Goal: Task Accomplishment & Management: Manage account settings

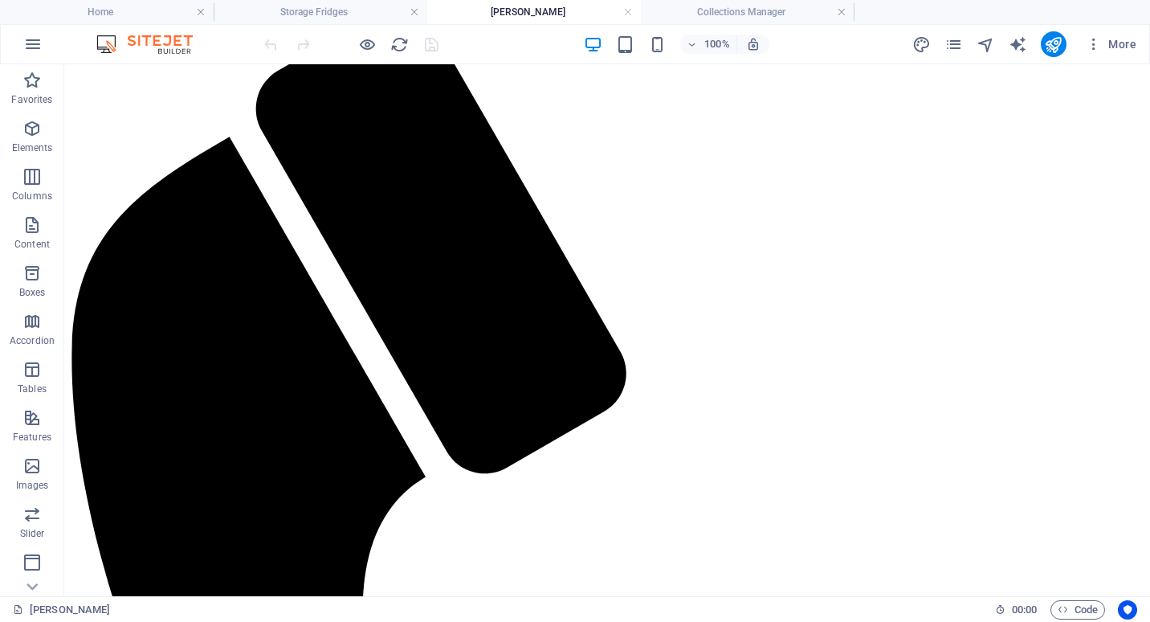
scroll to position [321, 0]
click at [722, 10] on h4 "Collections Manager" at bounding box center [748, 12] width 214 height 18
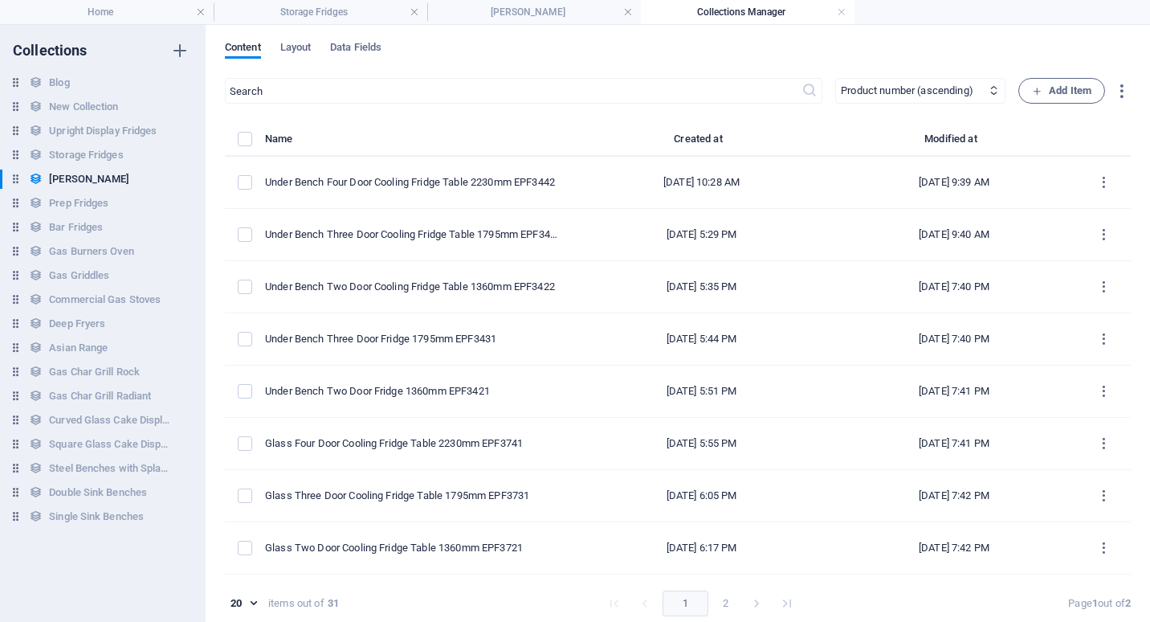
scroll to position [0, 0]
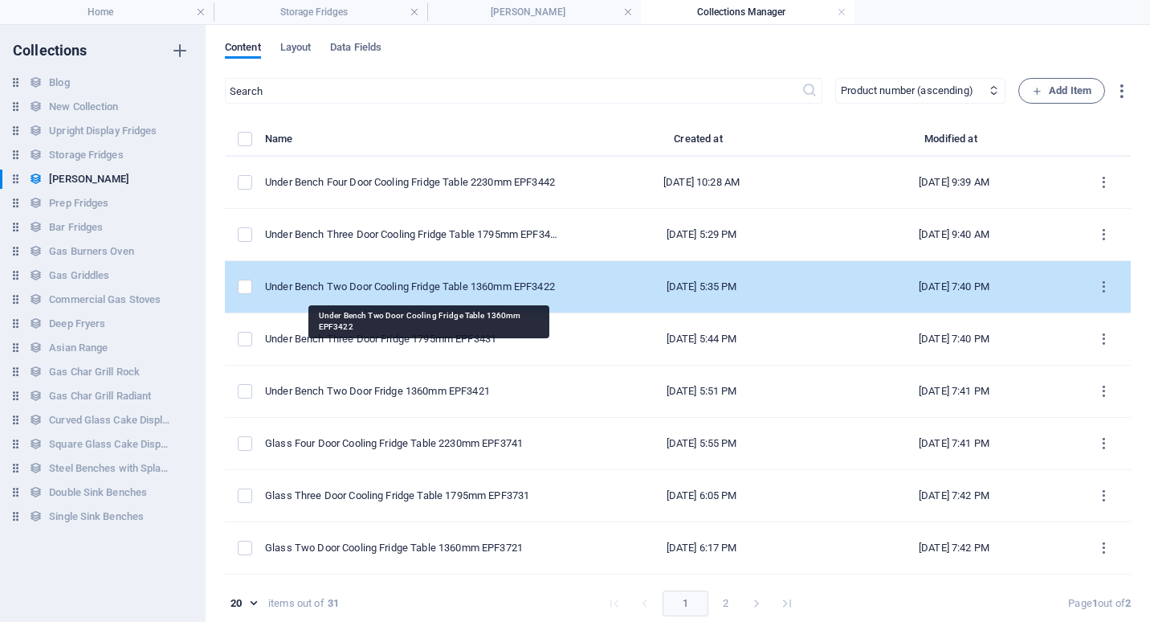
click at [436, 286] on div "Under Bench Two Door Cooling Fridge Table 1360mm EPF3422" at bounding box center [412, 286] width 294 height 14
select select "Low Stock"
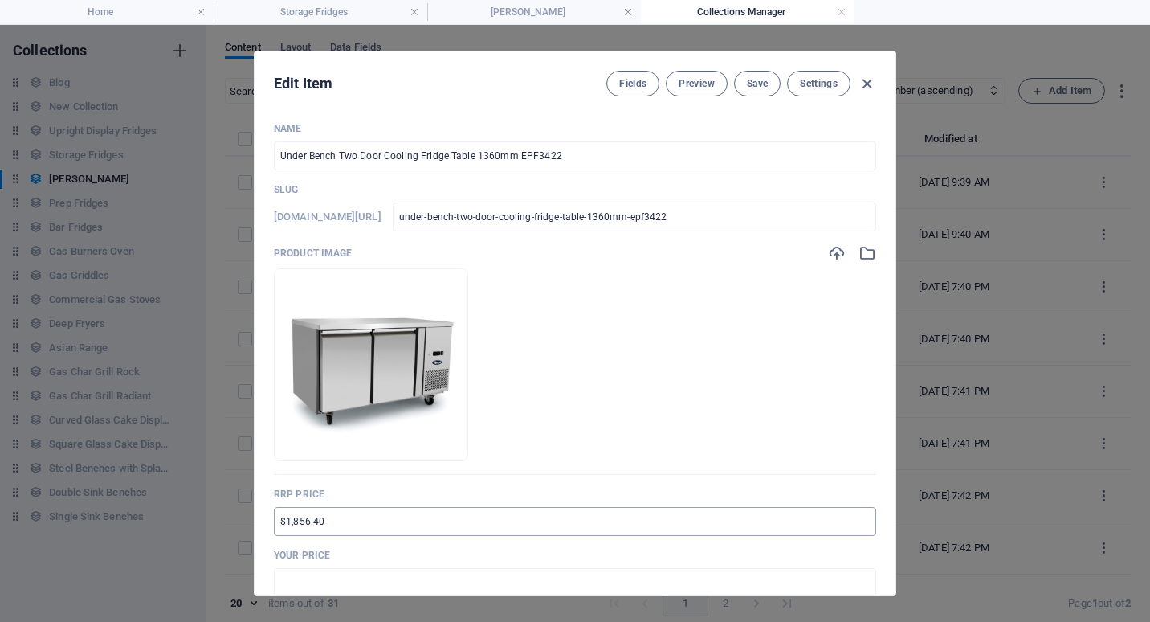
click at [278, 522] on input "$1,856.40" at bounding box center [575, 521] width 602 height 29
click at [310, 524] on input "RPP $1,856.40" at bounding box center [575, 521] width 602 height 29
drag, startPoint x: 313, startPoint y: 519, endPoint x: 330, endPoint y: 522, distance: 17.2
click at [330, 522] on input "RPP $3,856.40" at bounding box center [575, 521] width 602 height 29
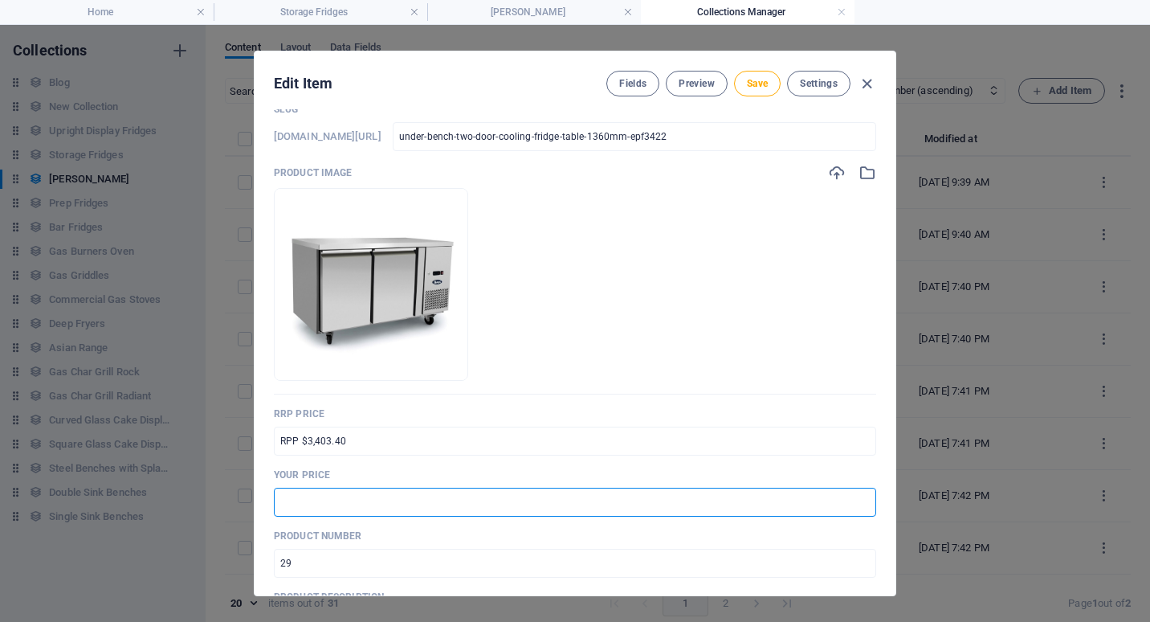
click at [297, 505] on input "text" at bounding box center [575, 501] width 602 height 29
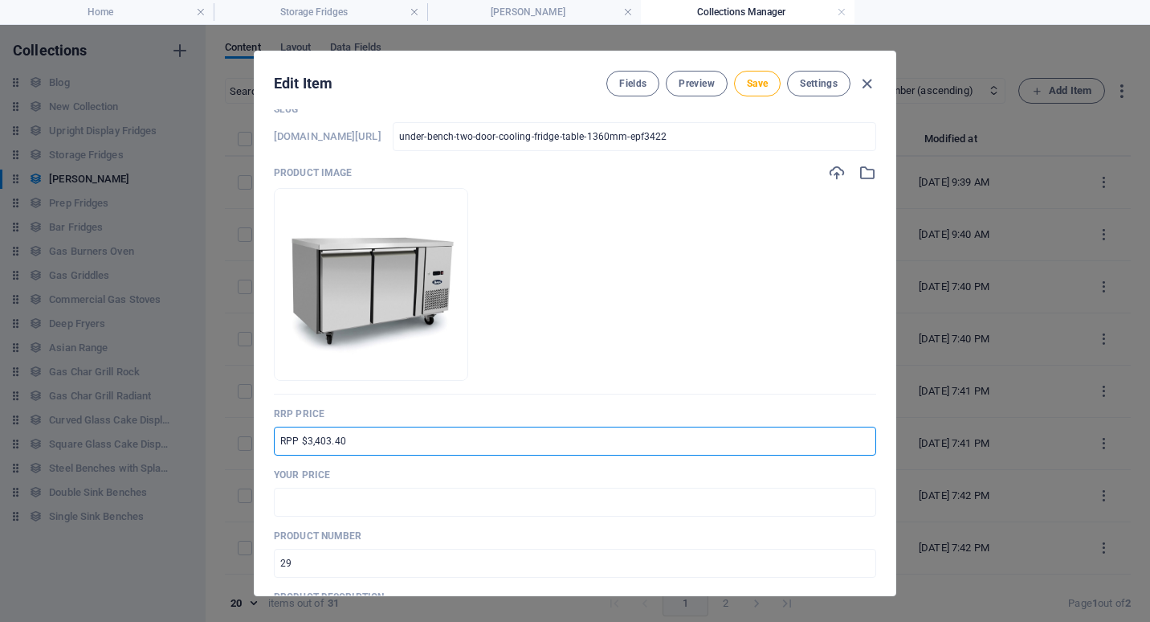
click at [283, 440] on input "RPP $3,403.40" at bounding box center [575, 440] width 602 height 29
type input "RRP $3,403.40"
click at [285, 499] on input "text" at bounding box center [575, 501] width 602 height 29
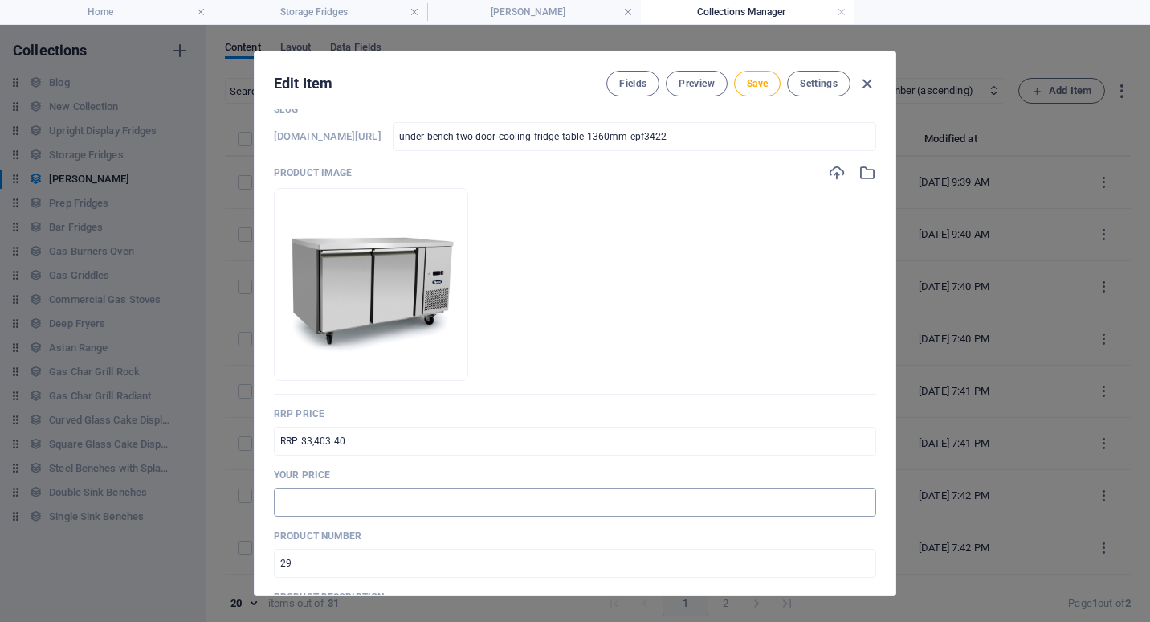
click at [302, 508] on input "text" at bounding box center [575, 501] width 602 height 29
click at [874, 467] on div "Name Under Bench Two Door Cooling Fridge Table 1360mm EPF3422 ​ Slug [DOMAIN_NA…" at bounding box center [575, 352] width 641 height 486
click at [338, 502] on input "$2,553" at bounding box center [575, 501] width 602 height 29
type input "$2,553.00"
click at [754, 83] on span "Save" at bounding box center [757, 83] width 21 height 13
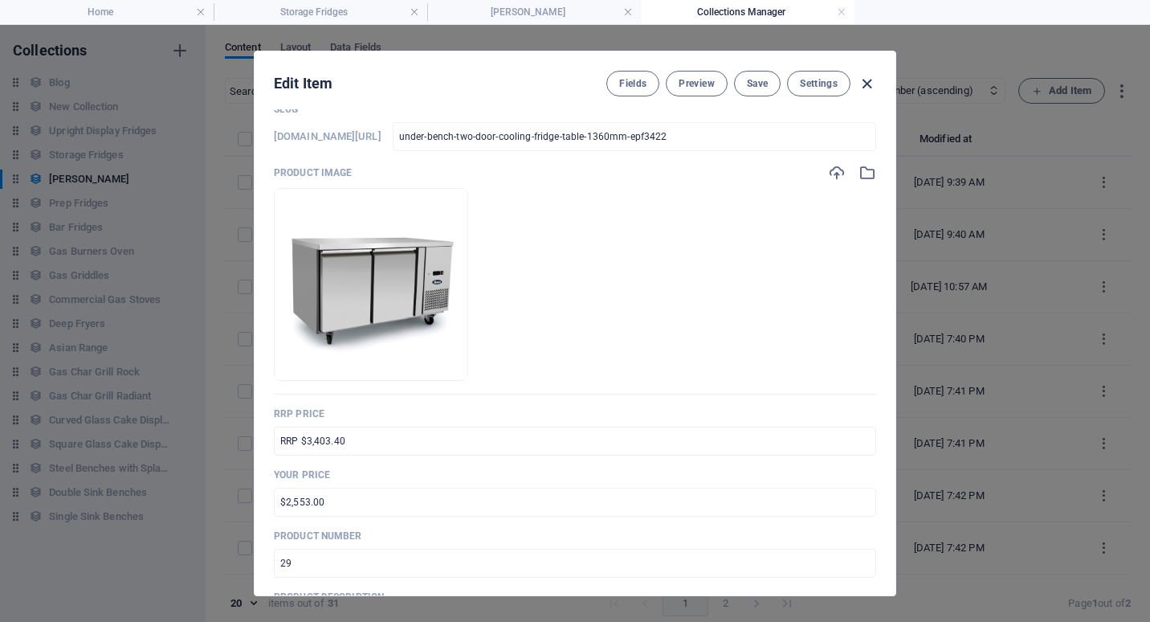
click at [867, 86] on icon "button" at bounding box center [867, 84] width 18 height 18
type input "under-bench-two-door-cooling-fridge-table-1360mm-epf3422"
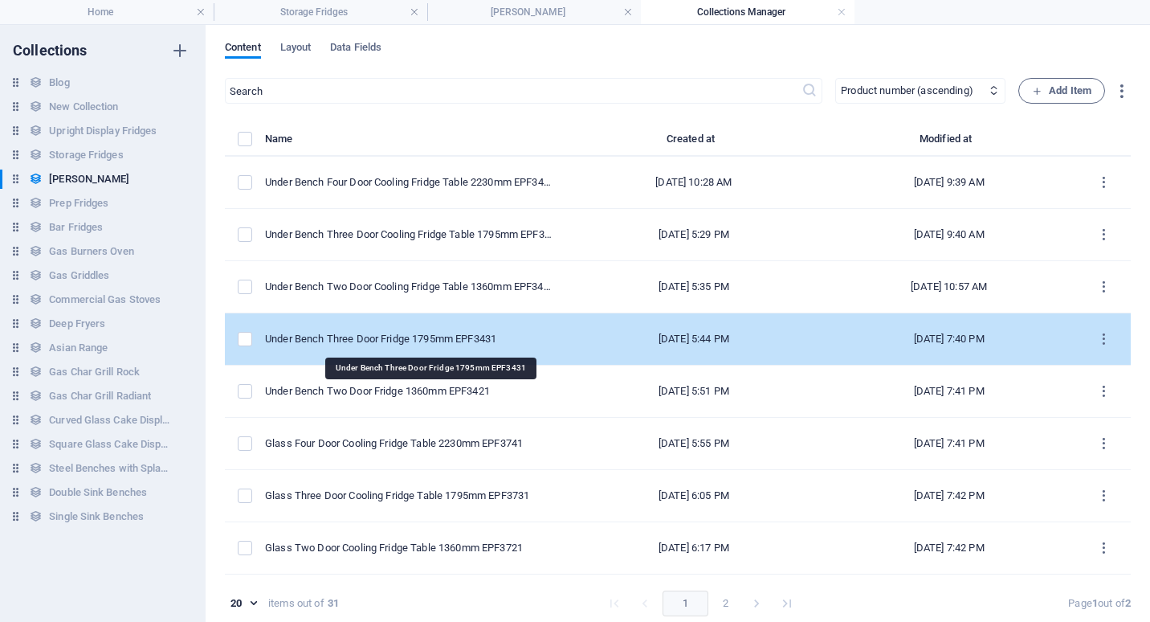
click at [490, 334] on div "Under Bench Three Door Fridge 1795mm EPF3431" at bounding box center [409, 339] width 288 height 14
select select "Low Stock"
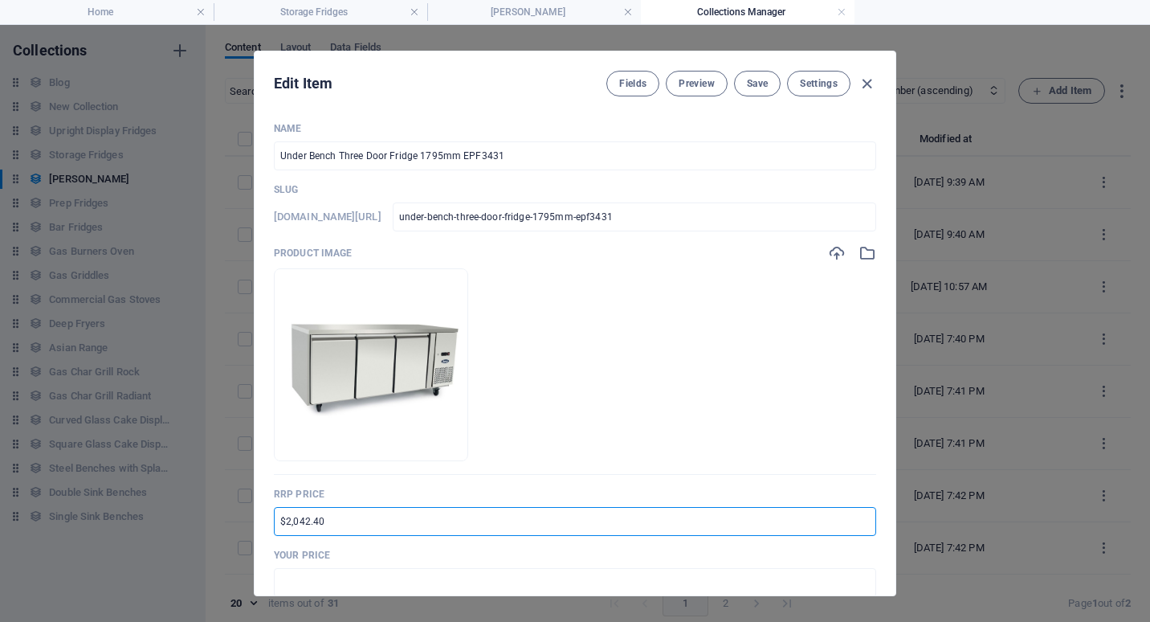
click at [289, 522] on input "$2,042.40" at bounding box center [575, 521] width 602 height 29
drag, startPoint x: 307, startPoint y: 520, endPoint x: 294, endPoint y: 521, distance: 12.9
click at [294, 521] on input "$3,042.40" at bounding box center [575, 521] width 602 height 29
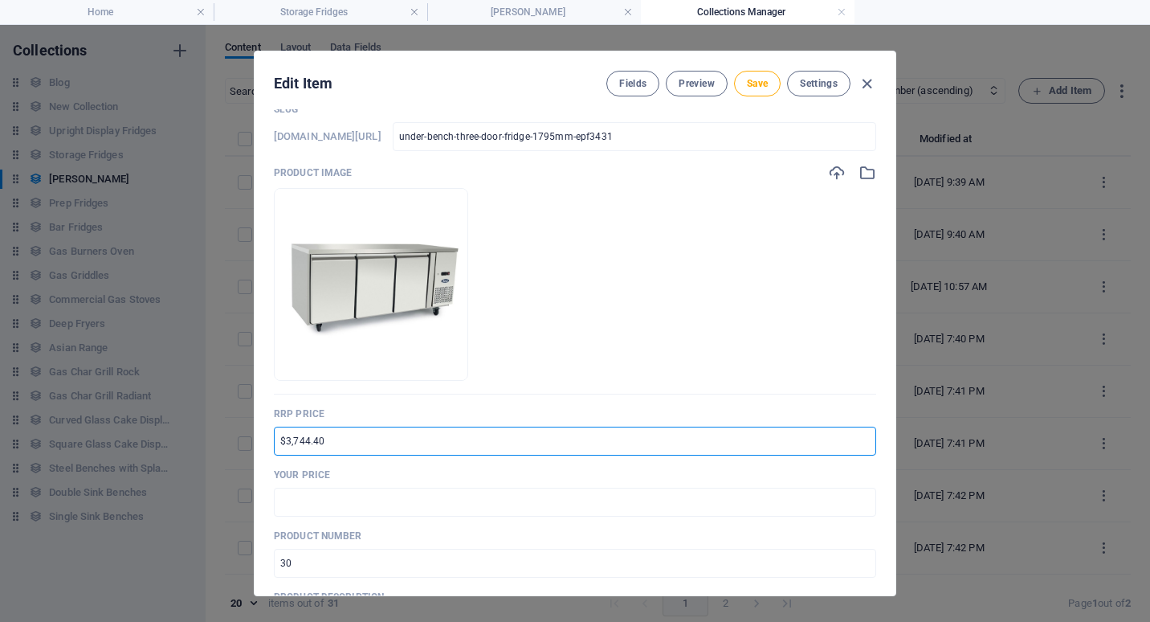
click at [279, 439] on input "$3,744.40" at bounding box center [575, 440] width 602 height 29
type input "RRP $3,744.40"
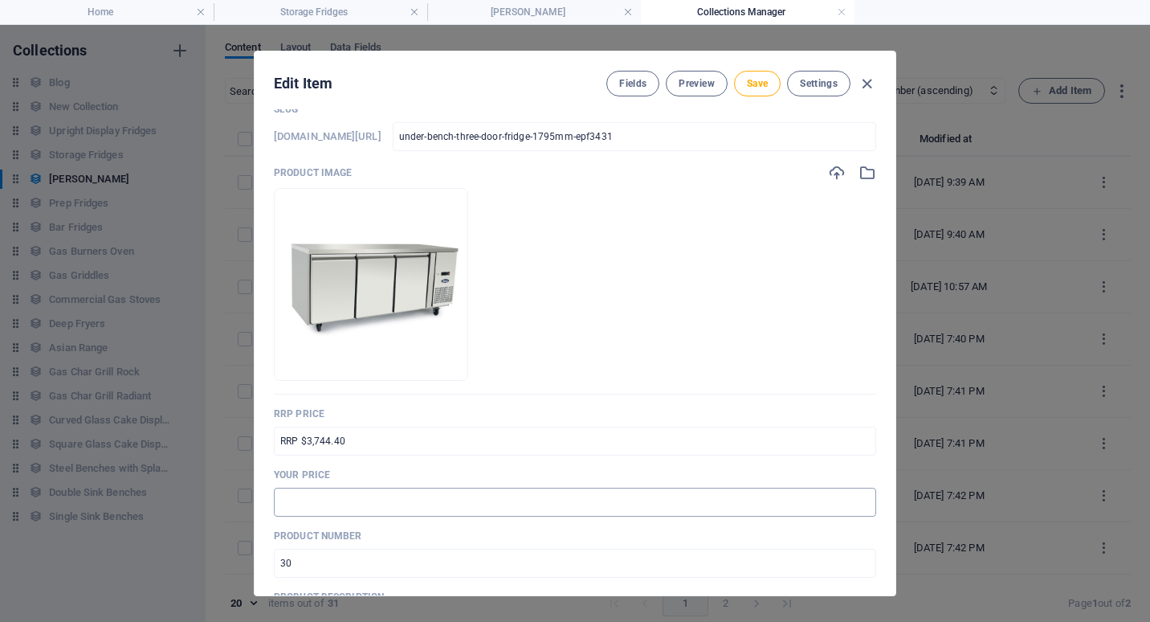
click at [296, 508] on input "text" at bounding box center [575, 501] width 602 height 29
type input "$2,808.00"
click at [438, 535] on p "Product number" at bounding box center [575, 535] width 602 height 13
click at [757, 93] on button "Save" at bounding box center [757, 84] width 47 height 26
click at [865, 85] on icon "button" at bounding box center [867, 84] width 18 height 18
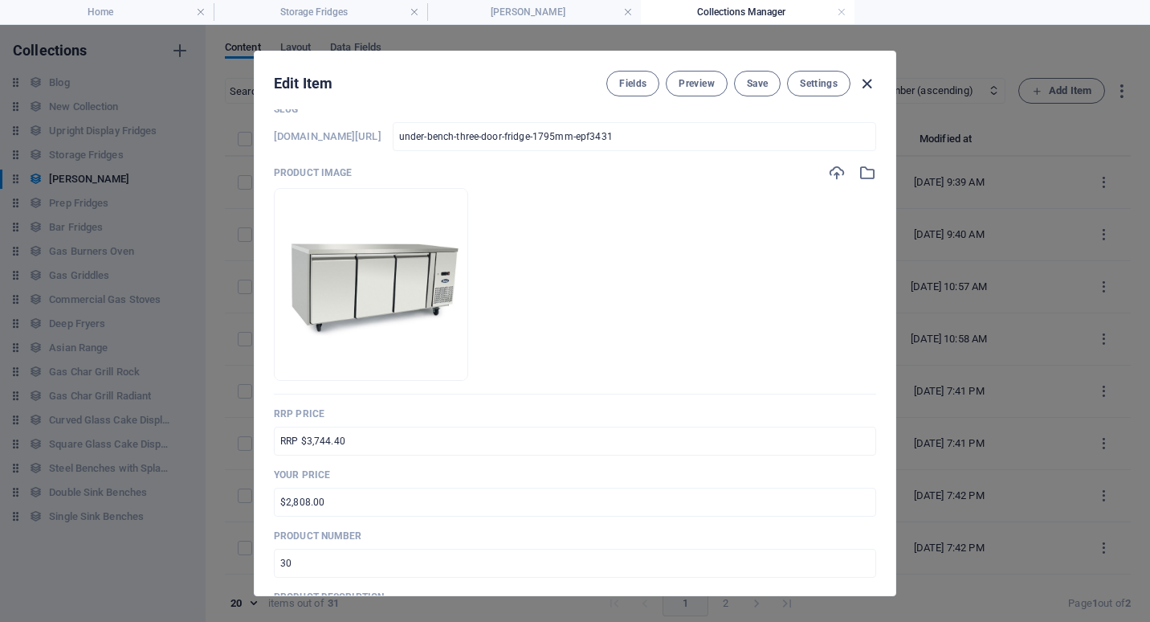
type input "under-bench-three-door-fridge-1795mm-epf3431"
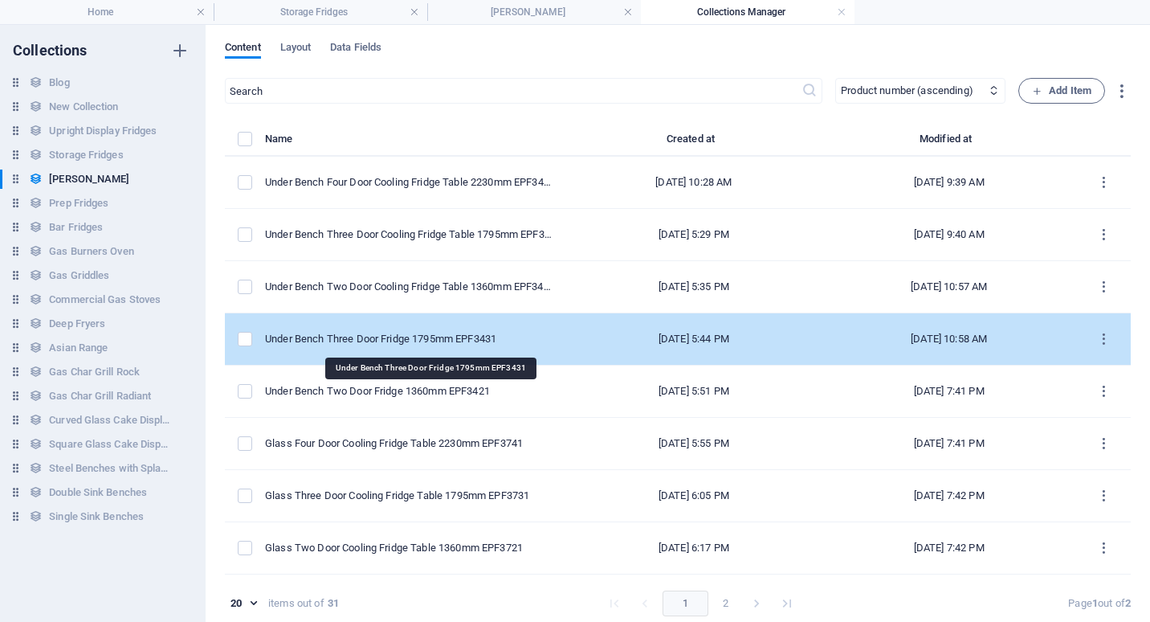
click at [468, 332] on div "Under Bench Three Door Fridge 1795mm EPF3431" at bounding box center [409, 339] width 288 height 14
select select "Low Stock"
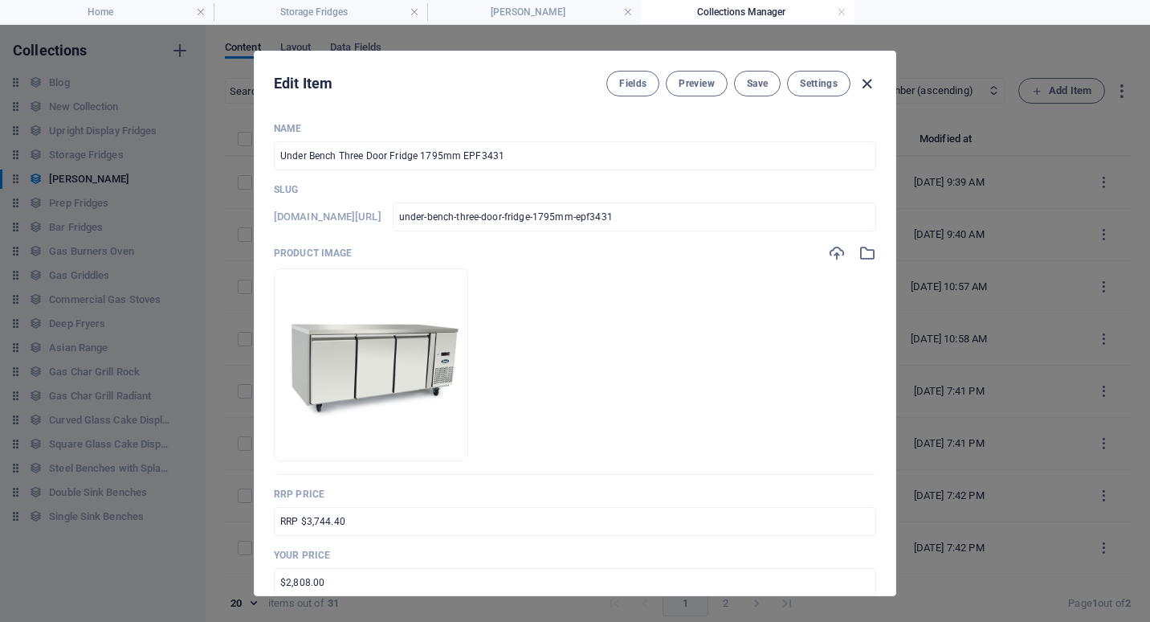
click at [871, 81] on icon "button" at bounding box center [867, 84] width 18 height 18
type input "under-bench-three-door-fridge-1795mm-epf3431"
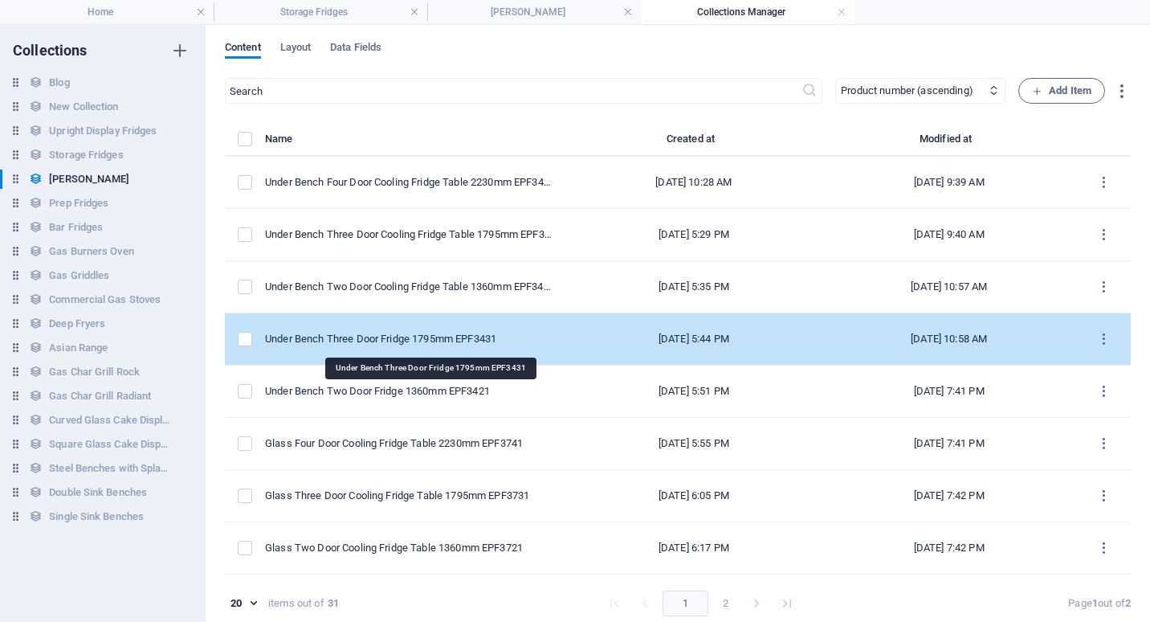
click at [456, 345] on div "Under Bench Three Door Fridge 1795mm EPF3431" at bounding box center [409, 339] width 288 height 14
select select "Low Stock"
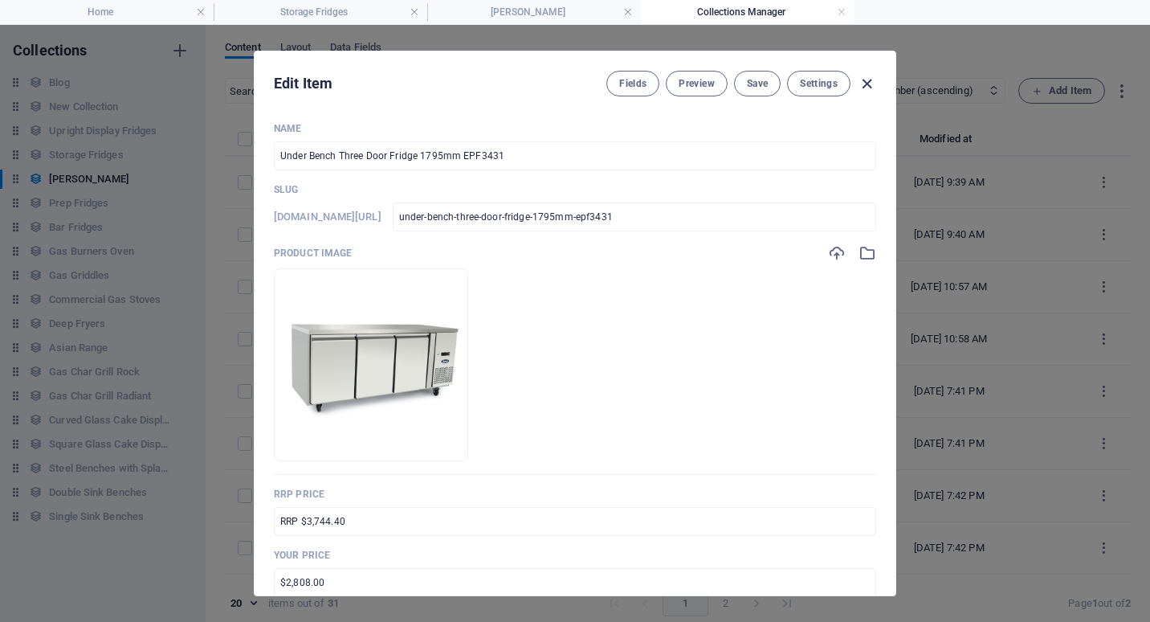
click at [870, 81] on icon "button" at bounding box center [867, 84] width 18 height 18
type input "under-bench-three-door-fridge-1795mm-epf3431"
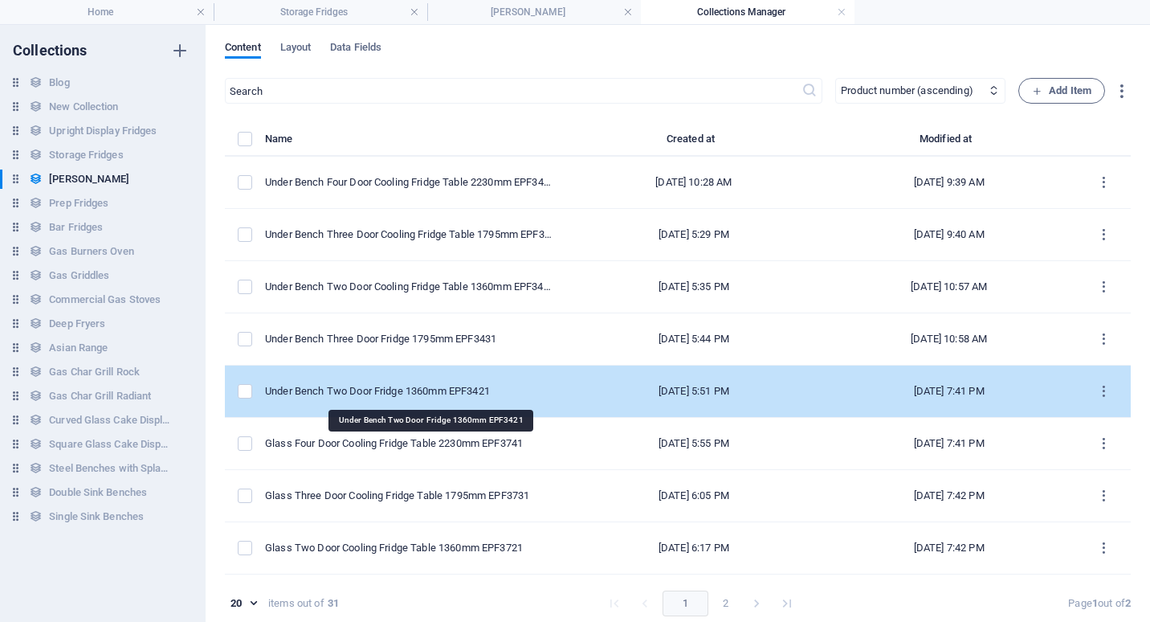
click at [463, 392] on div "Under Bench Two Door Fridge 1360mm EPF3421" at bounding box center [409, 391] width 288 height 14
select select "In stock"
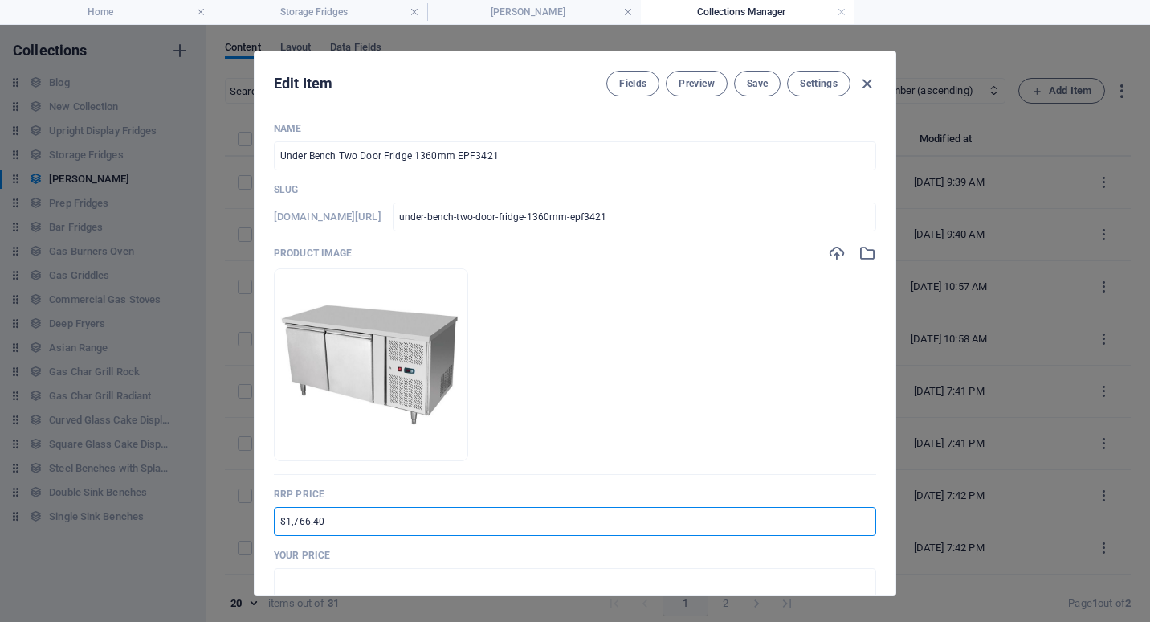
click at [276, 528] on input "$1,766.40" at bounding box center [575, 521] width 602 height 29
click at [312, 524] on input "RRP $1,766.40" at bounding box center [575, 521] width 602 height 29
click at [304, 524] on input "RRP $1,766.40" at bounding box center [575, 521] width 602 height 29
click at [314, 520] on input "RRP $3,766.40" at bounding box center [575, 521] width 602 height 29
drag, startPoint x: 314, startPoint y: 520, endPoint x: 328, endPoint y: 520, distance: 13.7
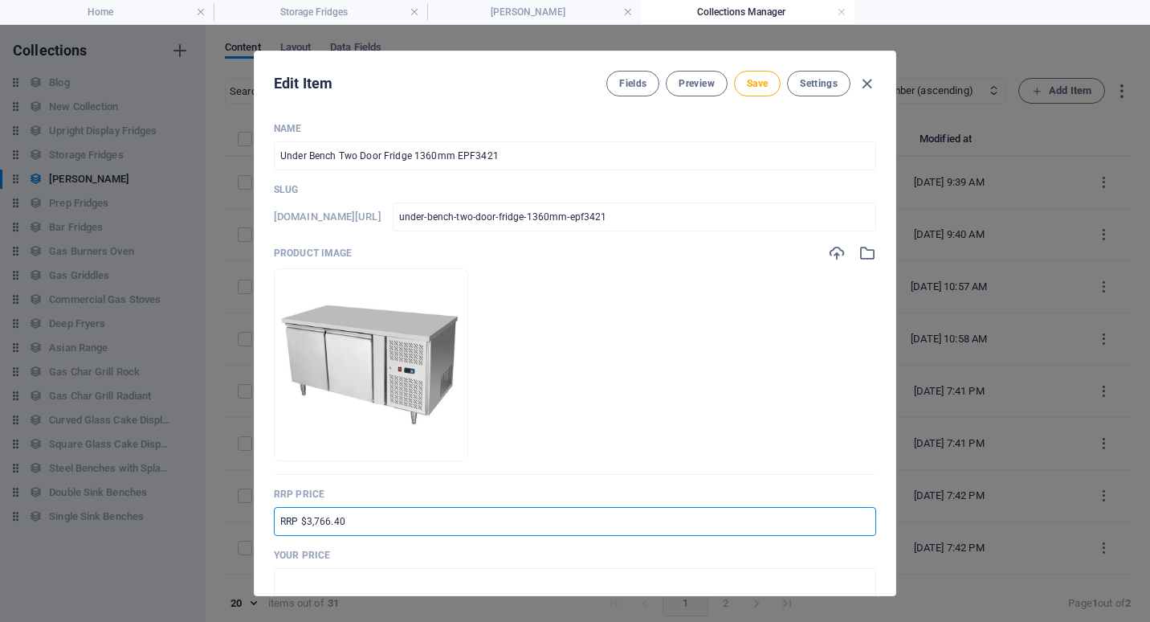
click at [328, 520] on input "RRP $3,766.40" at bounding box center [575, 521] width 602 height 29
type input "RRP $3,238.40"
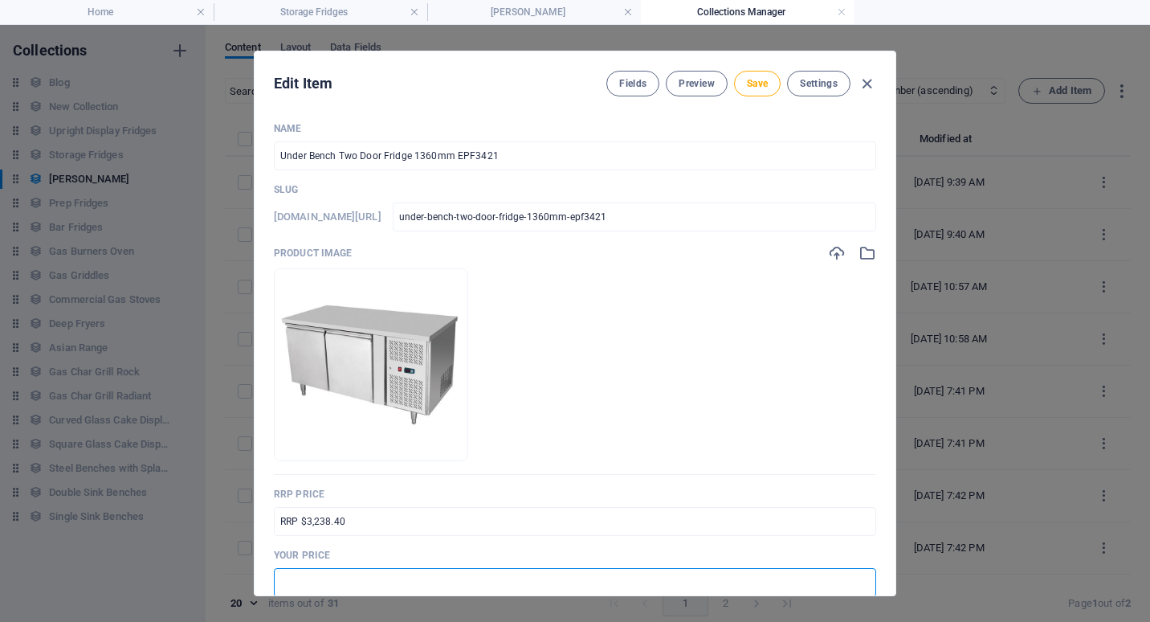
click at [285, 579] on input "text" at bounding box center [575, 582] width 602 height 29
type input "$2,429.00"
click at [765, 83] on span "Save" at bounding box center [757, 83] width 21 height 13
click at [870, 79] on icon "button" at bounding box center [867, 84] width 18 height 18
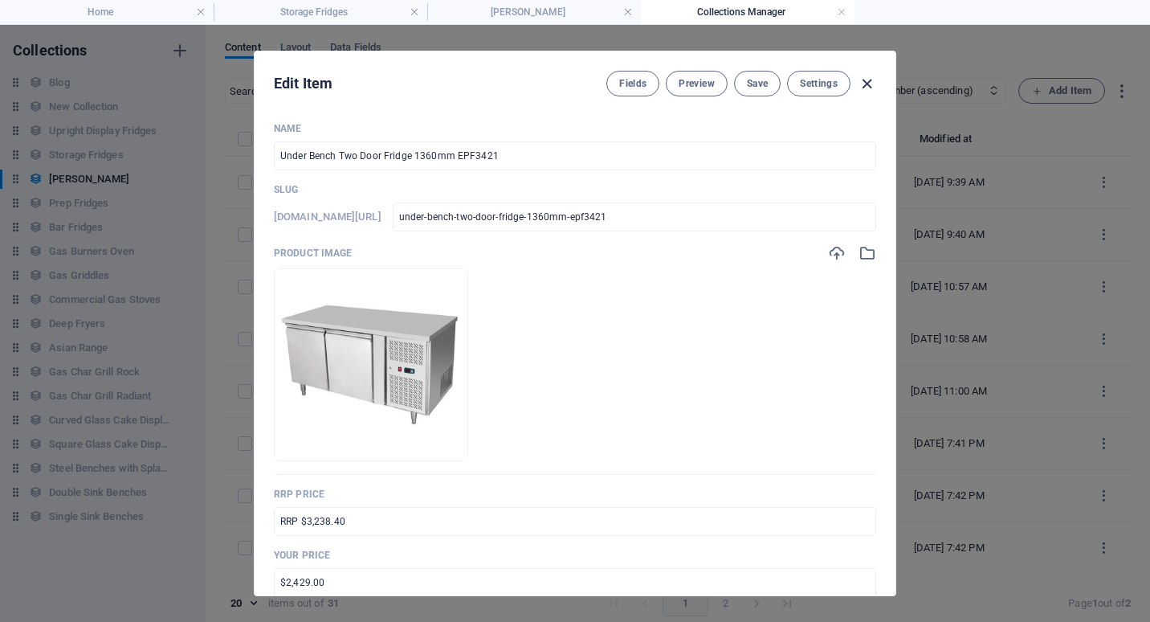
type input "under-bench-two-door-fridge-1360mm-epf3421"
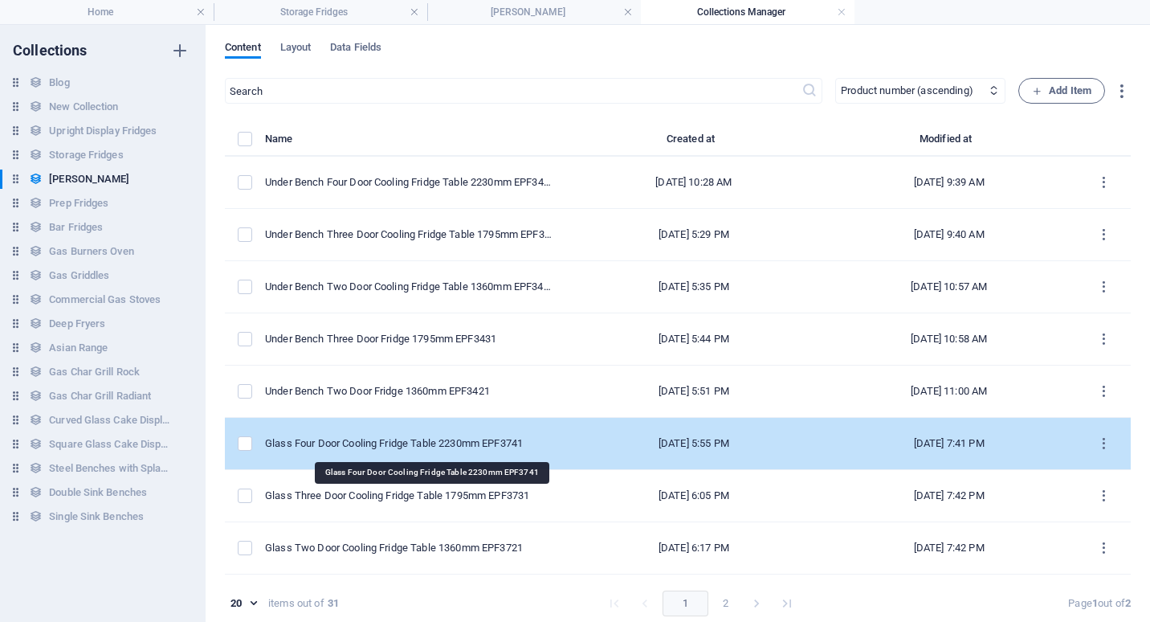
click at [487, 438] on div "Glass Four Door Cooling Fridge Table 2230mm EPF3741" at bounding box center [409, 443] width 288 height 14
select select "Low Stock"
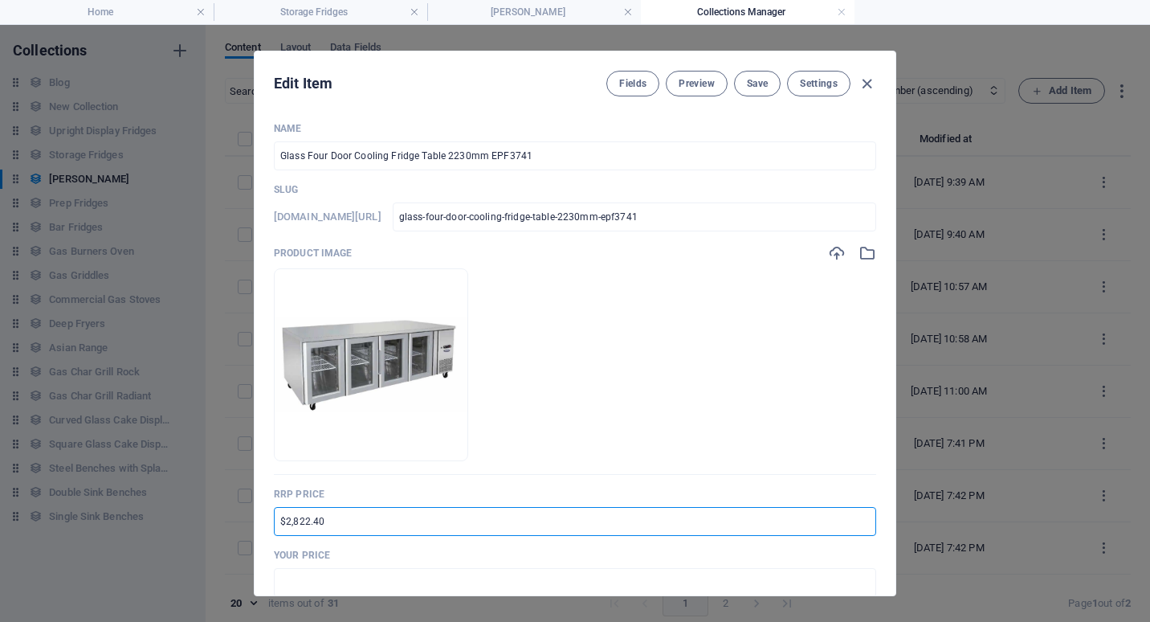
click at [277, 522] on input "$2,822.40" at bounding box center [575, 521] width 602 height 29
click at [304, 520] on input "RRP $2,822.40" at bounding box center [575, 521] width 602 height 29
drag, startPoint x: 328, startPoint y: 521, endPoint x: 313, endPoint y: 522, distance: 14.5
click at [313, 522] on input "RRP $5,822.40" at bounding box center [575, 521] width 602 height 29
type input "RRP $5,174.40"
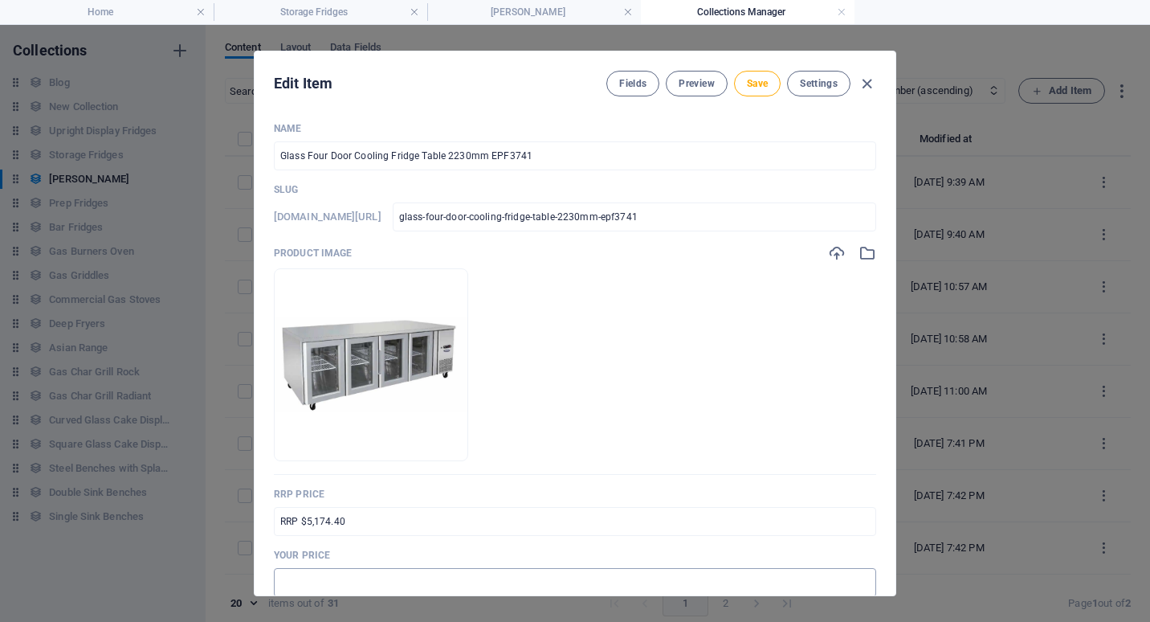
click at [293, 577] on input "text" at bounding box center [575, 582] width 602 height 29
type input "$3,881.00"
click at [606, 549] on p "Your Price" at bounding box center [575, 555] width 602 height 13
click at [758, 88] on span "Save" at bounding box center [757, 83] width 21 height 13
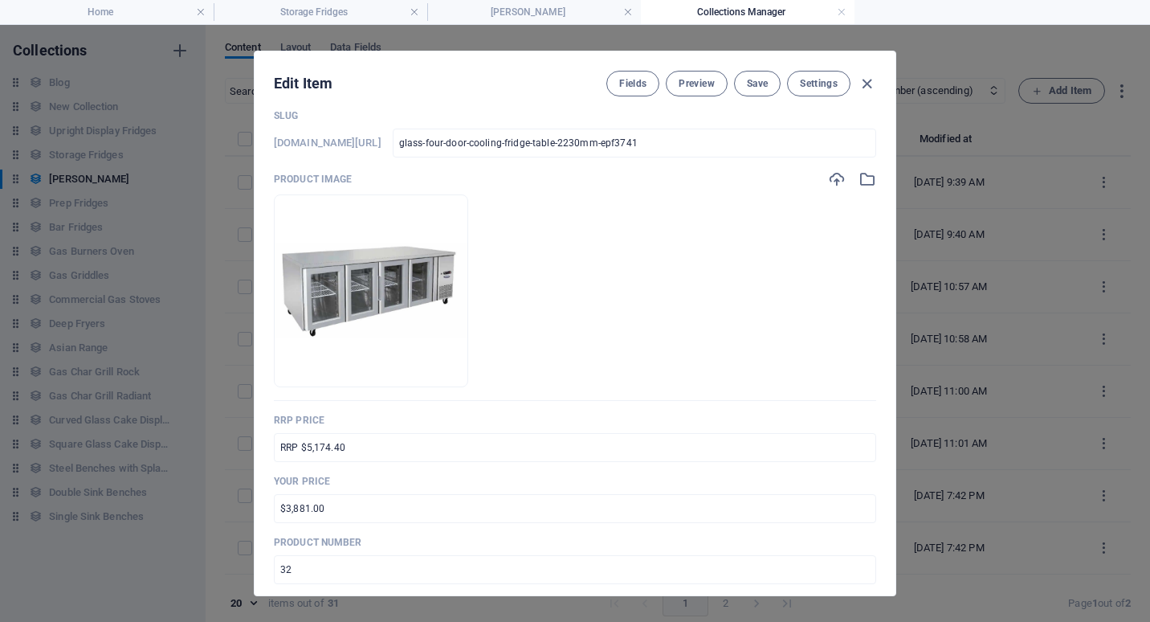
scroll to position [161, 0]
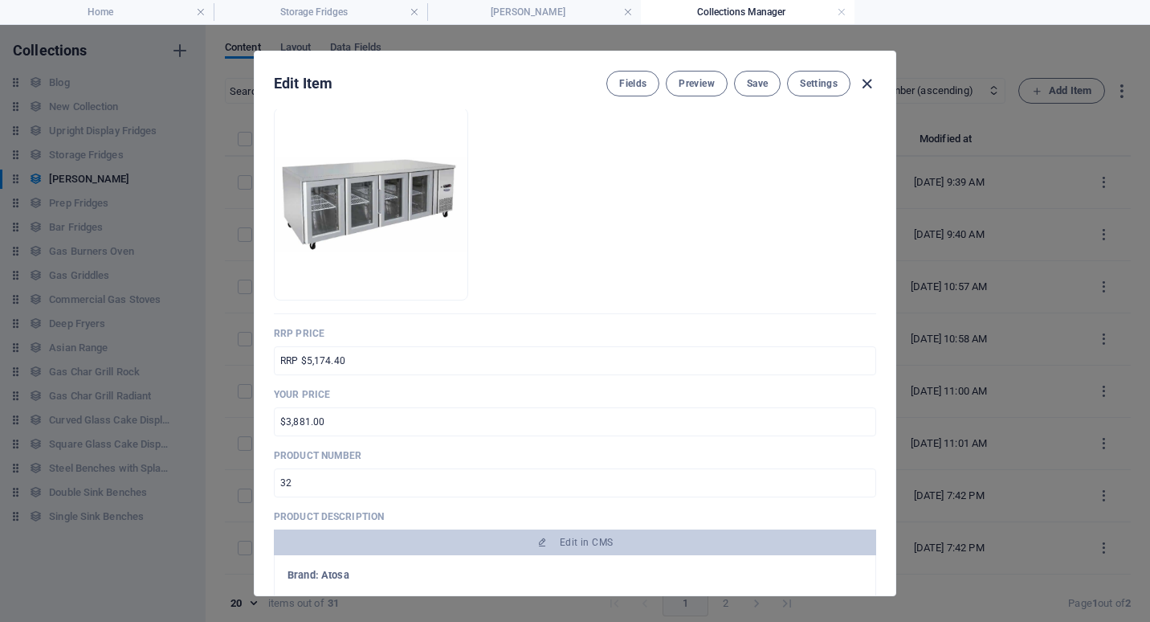
click at [868, 83] on icon "button" at bounding box center [867, 84] width 18 height 18
type input "glass-four-door-cooling-fridge-table-2230mm-epf3741"
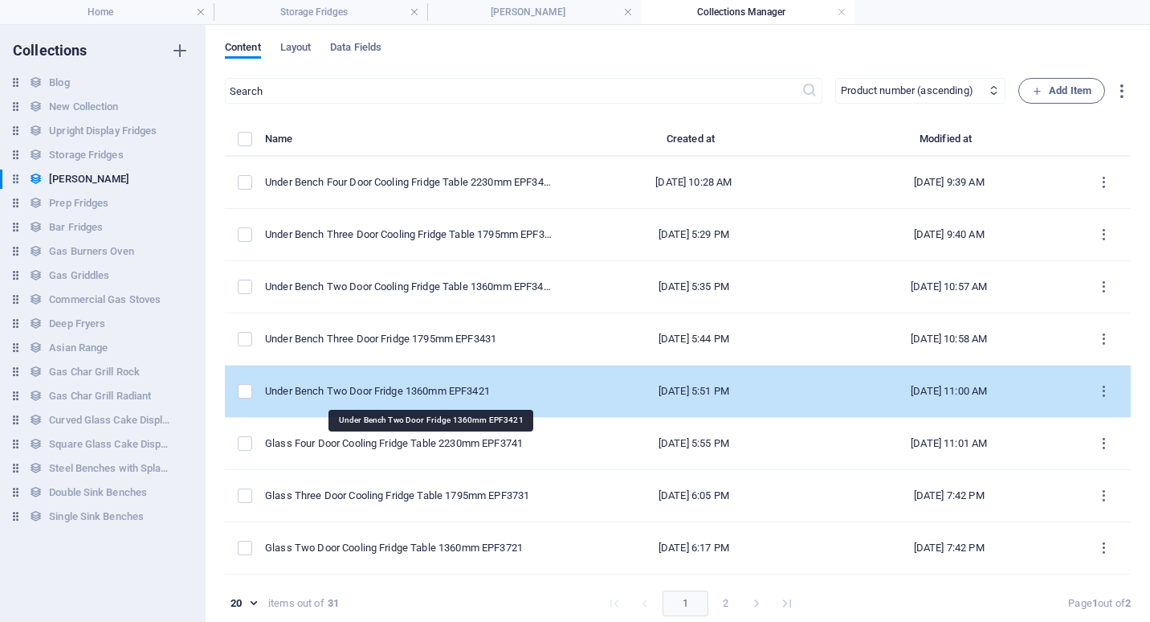
click at [477, 384] on div "Under Bench Two Door Fridge 1360mm EPF3421" at bounding box center [409, 391] width 288 height 14
select select "In stock"
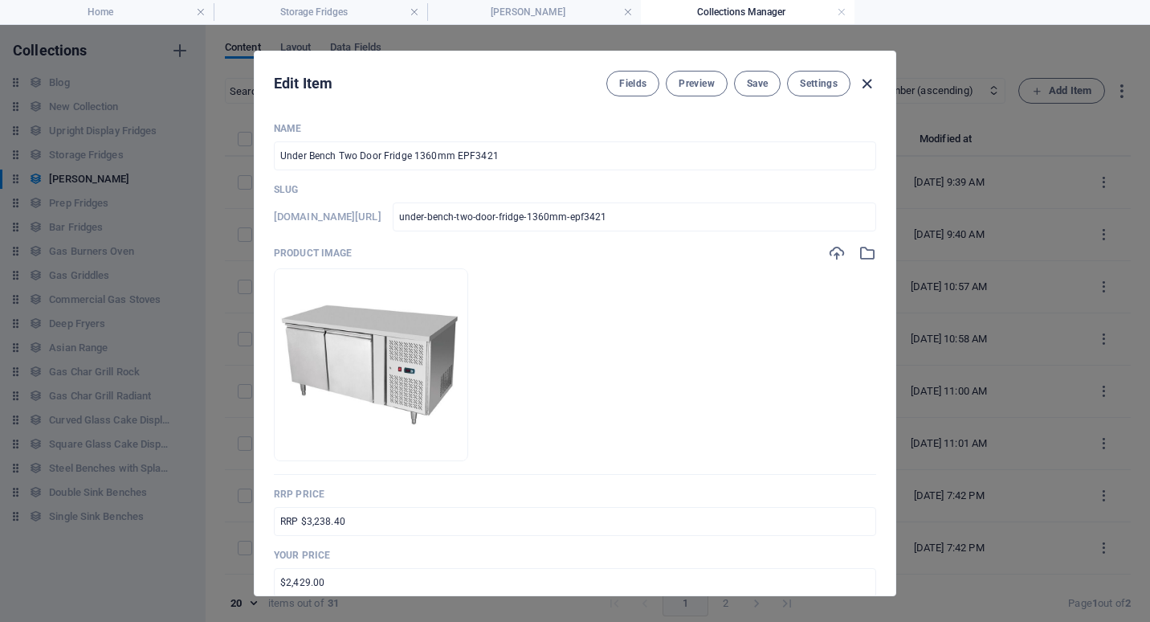
click at [873, 88] on icon "button" at bounding box center [867, 84] width 18 height 18
type input "under-bench-two-door-fridge-1360mm-epf3421"
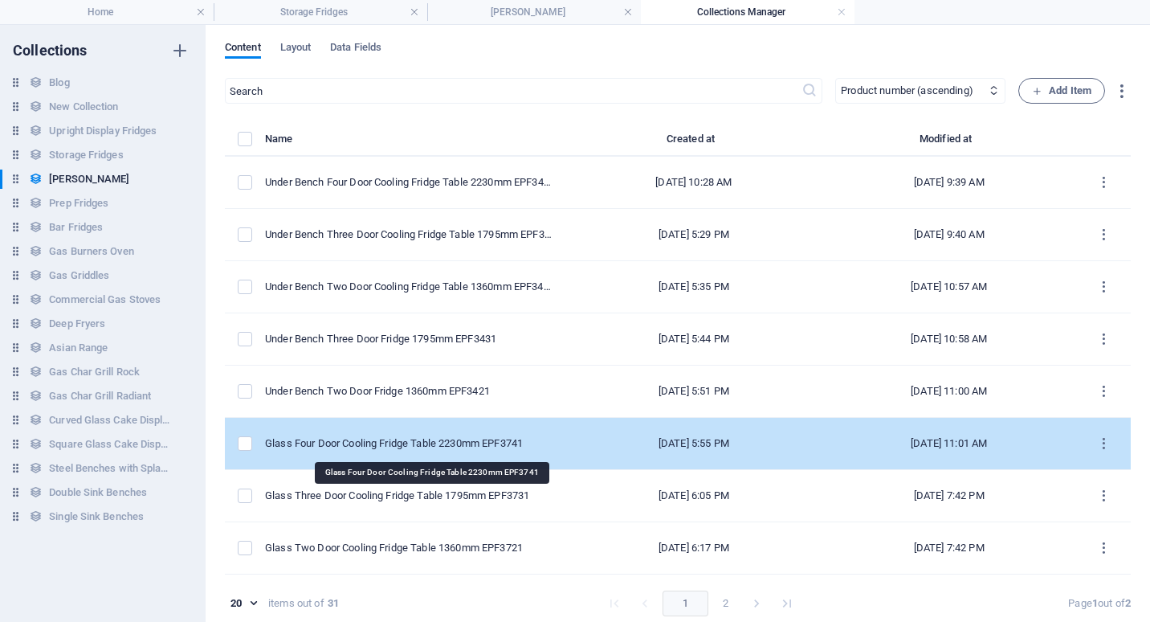
click at [482, 441] on div "Glass Four Door Cooling Fridge Table 2230mm EPF3741" at bounding box center [409, 443] width 288 height 14
select select "Low Stock"
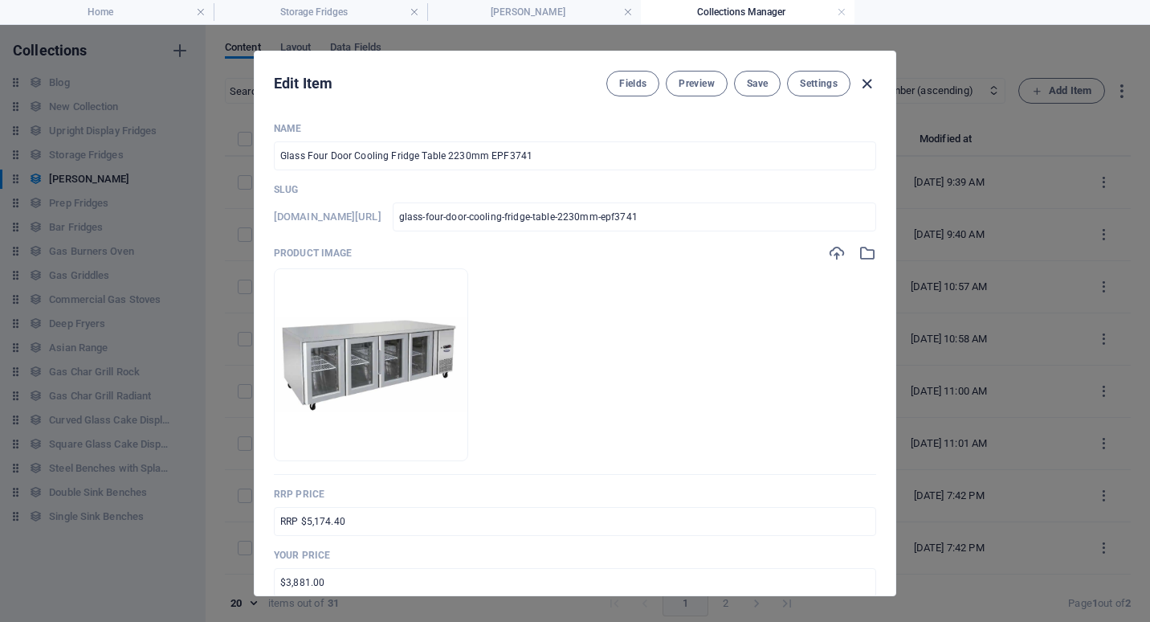
click at [865, 81] on icon "button" at bounding box center [867, 84] width 18 height 18
type input "glass-four-door-cooling-fridge-table-2230mm-epf3741"
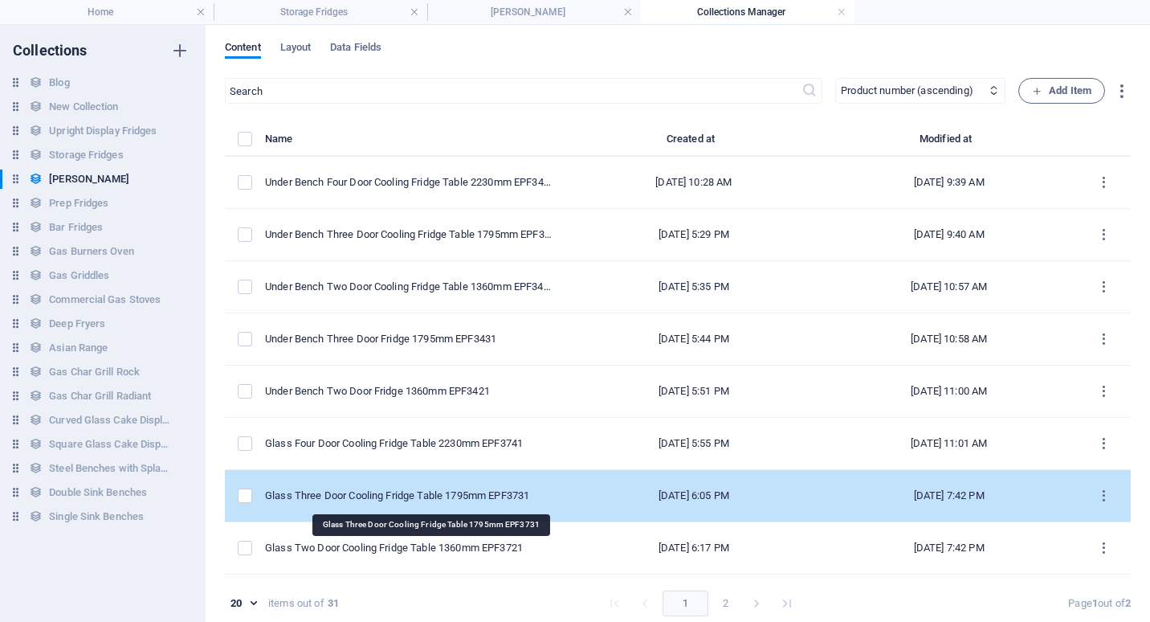
click at [466, 498] on div "Glass Three Door Cooling Fridge Table 1795mm EPF3731" at bounding box center [409, 495] width 288 height 14
select select "Low Stock"
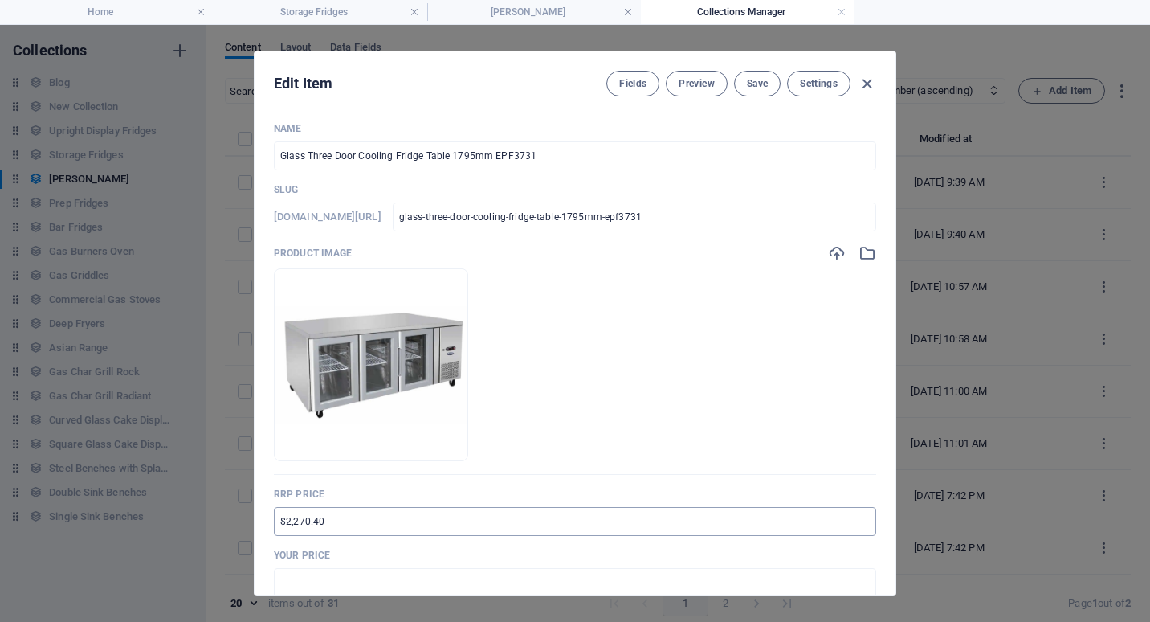
click at [275, 524] on input "$2,270.40" at bounding box center [575, 521] width 602 height 29
click at [304, 520] on input "RRP $2,270.40" at bounding box center [575, 521] width 602 height 29
drag, startPoint x: 328, startPoint y: 522, endPoint x: 313, endPoint y: 524, distance: 14.7
click at [313, 524] on input "RRP $4,270.40" at bounding box center [575, 521] width 602 height 29
type input "RRP $4,162.40"
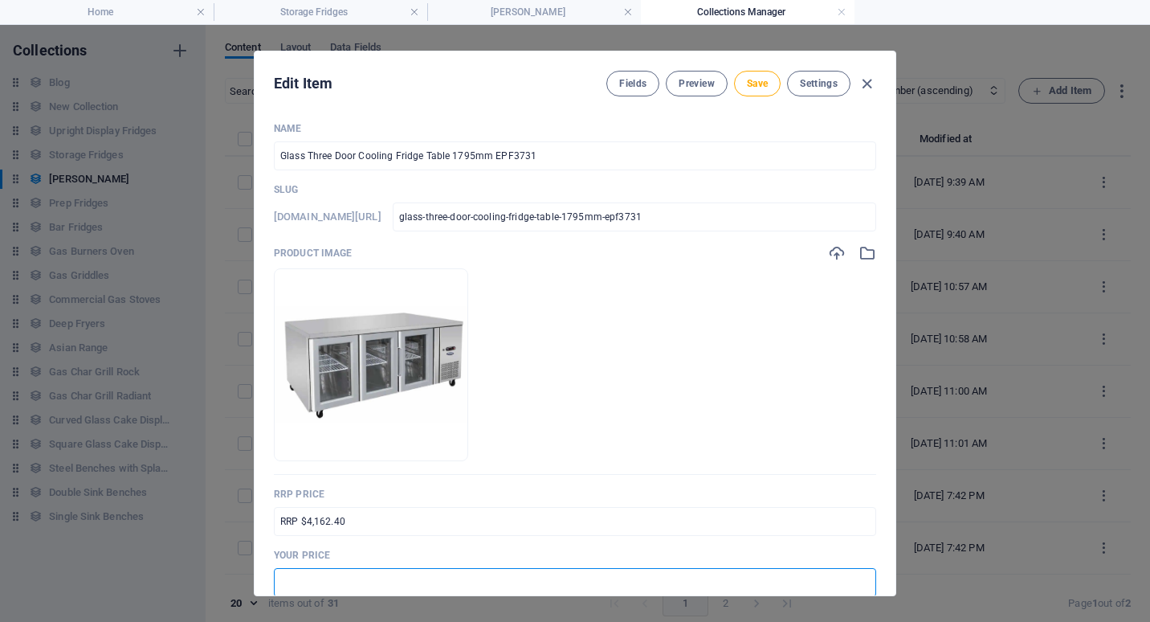
click at [327, 577] on input "text" at bounding box center [575, 582] width 602 height 29
click at [316, 579] on input "text" at bounding box center [575, 582] width 602 height 29
type input "$3,122.00"
click at [476, 555] on p "Your Price" at bounding box center [575, 555] width 602 height 13
click at [759, 84] on span "Save" at bounding box center [757, 83] width 21 height 13
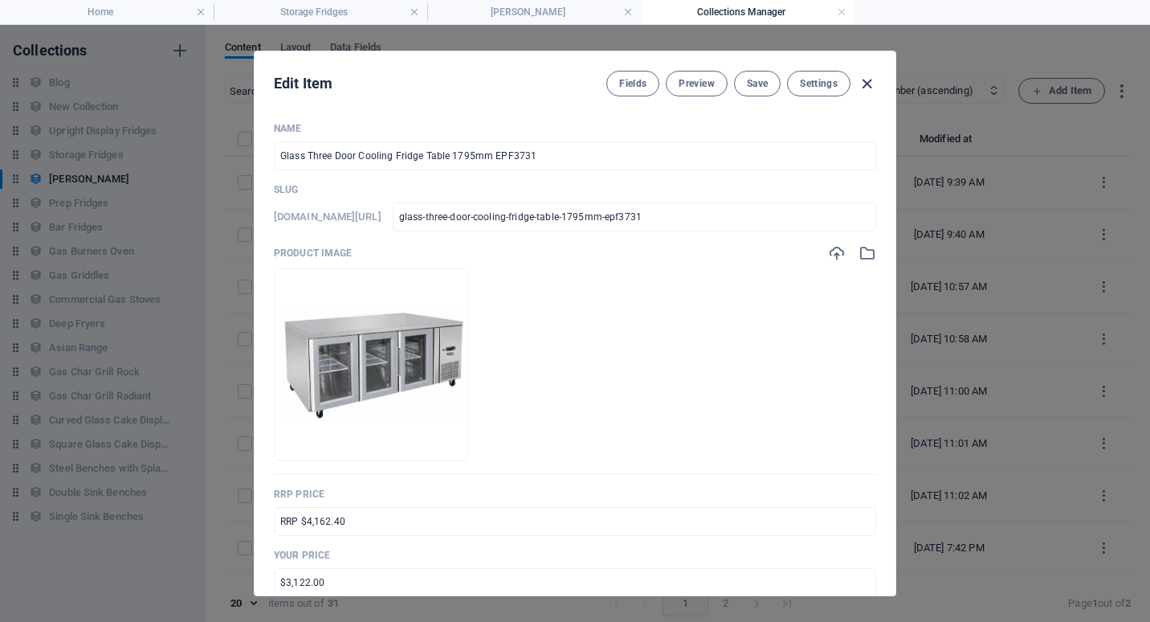
click at [871, 85] on icon "button" at bounding box center [867, 84] width 18 height 18
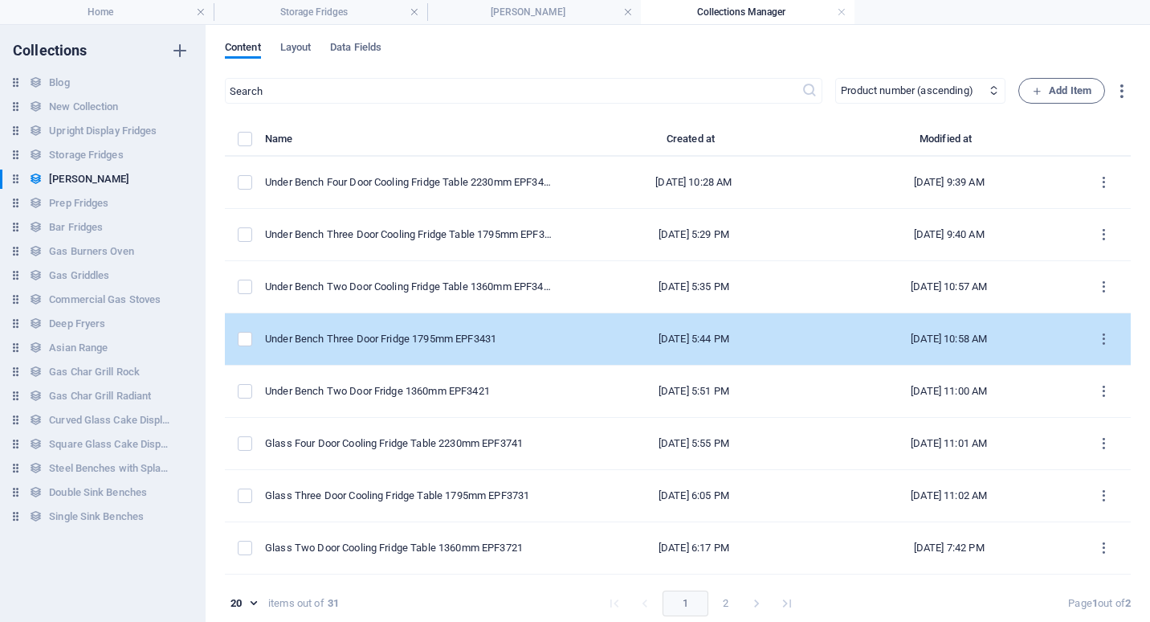
type input "glass-three-door-cooling-fridge-table-1795mm-epf3731"
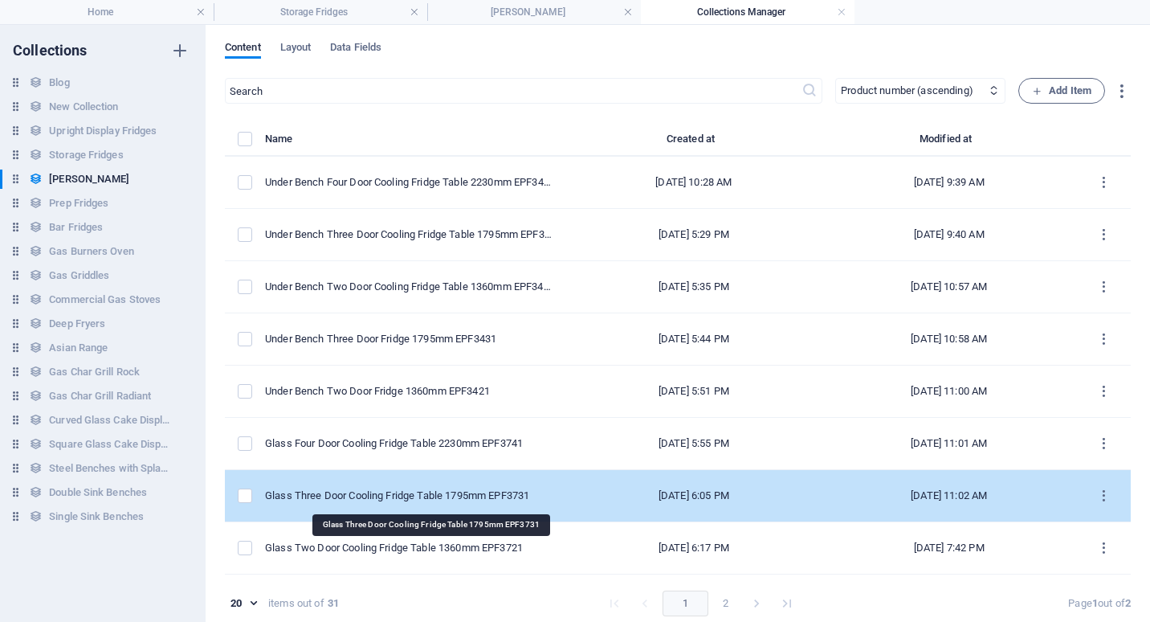
click at [401, 497] on div "Glass Three Door Cooling Fridge Table 1795mm EPF3731" at bounding box center [409, 495] width 288 height 14
select select "Low Stock"
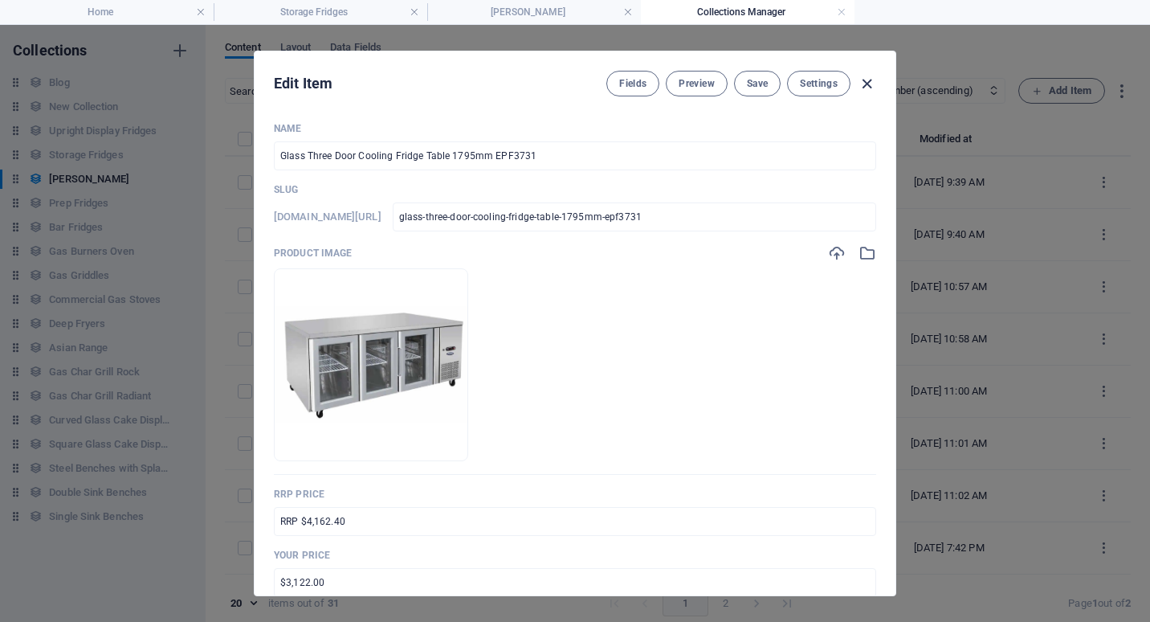
click at [864, 80] on icon "button" at bounding box center [867, 84] width 18 height 18
type input "glass-three-door-cooling-fridge-table-1795mm-epf3731"
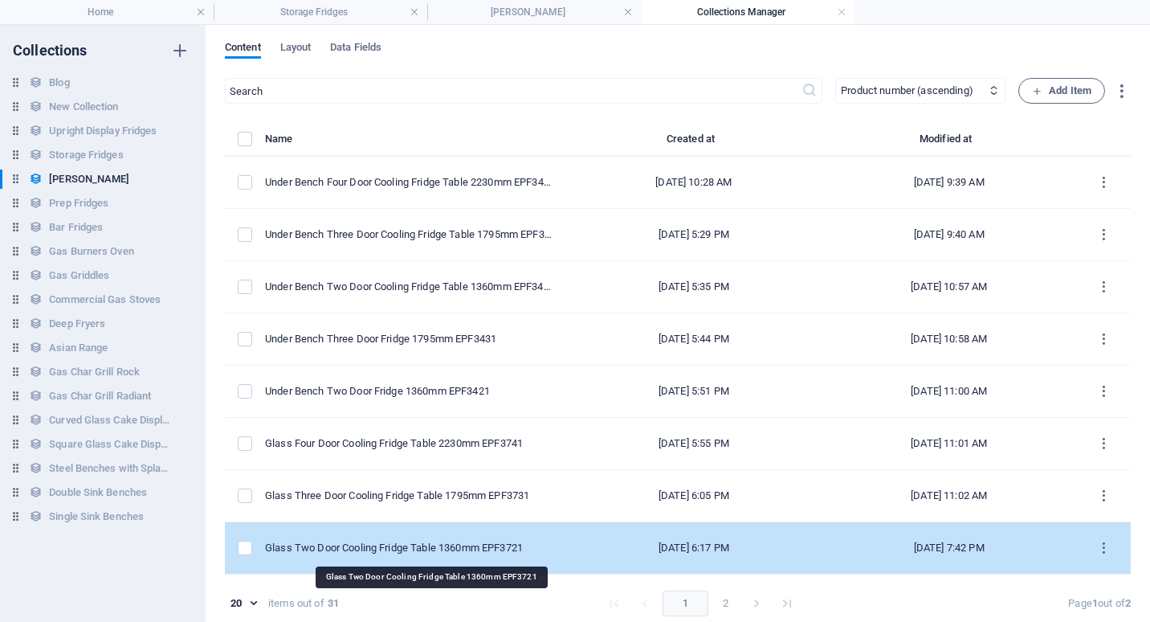
click at [377, 548] on div "Glass Two Door Cooling Fridge Table 1360mm EPF3721" at bounding box center [409, 548] width 288 height 14
select select "In stock"
